Goal: Task Accomplishment & Management: Manage account settings

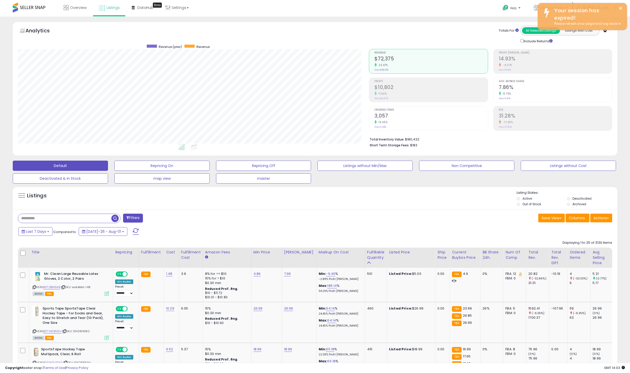
scroll to position [105, 352]
